Goal: Find specific page/section: Find specific page/section

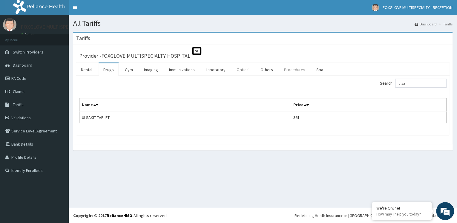
click at [283, 69] on link "Procedures" at bounding box center [294, 69] width 31 height 13
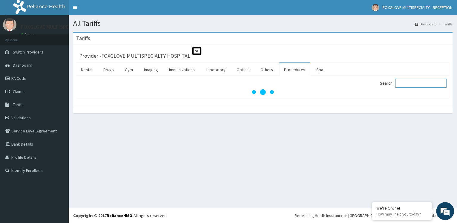
click at [410, 81] on input "Search:" at bounding box center [420, 83] width 51 height 9
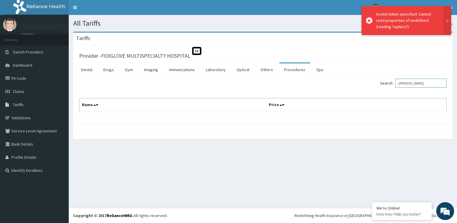
type input "normal"
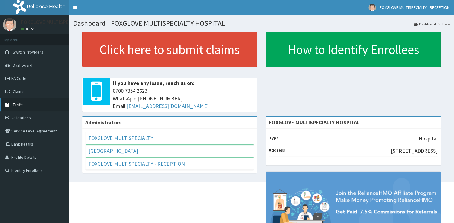
click at [19, 104] on span "Tariffs" at bounding box center [18, 104] width 11 height 5
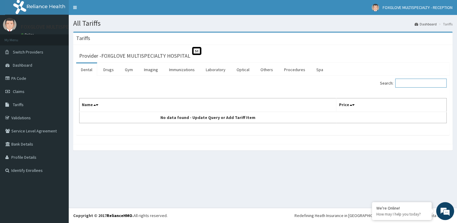
click at [423, 84] on input "Search:" at bounding box center [420, 83] width 51 height 9
type input "normal"
click at [287, 69] on link "Procedures" at bounding box center [294, 69] width 31 height 13
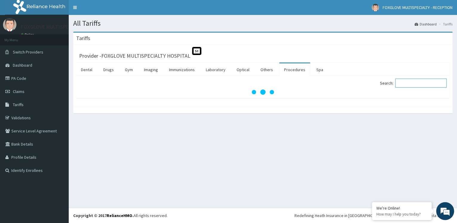
click at [408, 85] on input "Search:" at bounding box center [420, 83] width 51 height 9
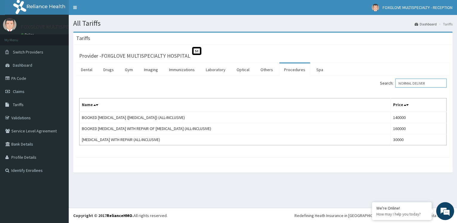
type input "NORMAL DELIVER"
